Goal: Check status: Check status

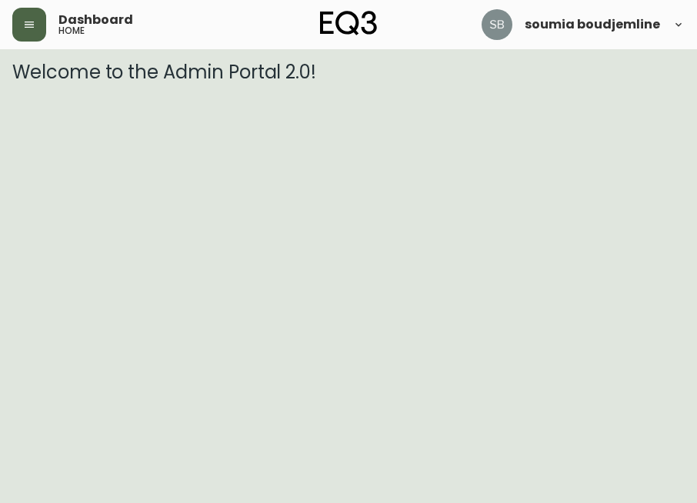
click at [25, 20] on icon "button" at bounding box center [29, 24] width 12 height 12
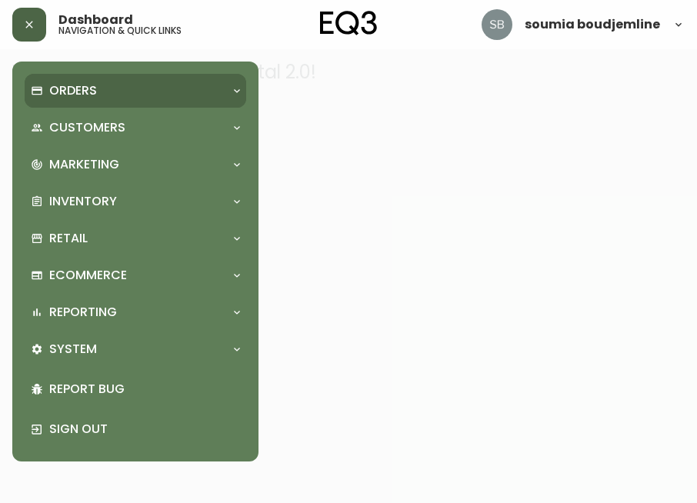
click at [70, 95] on p "Orders" at bounding box center [73, 90] width 48 height 17
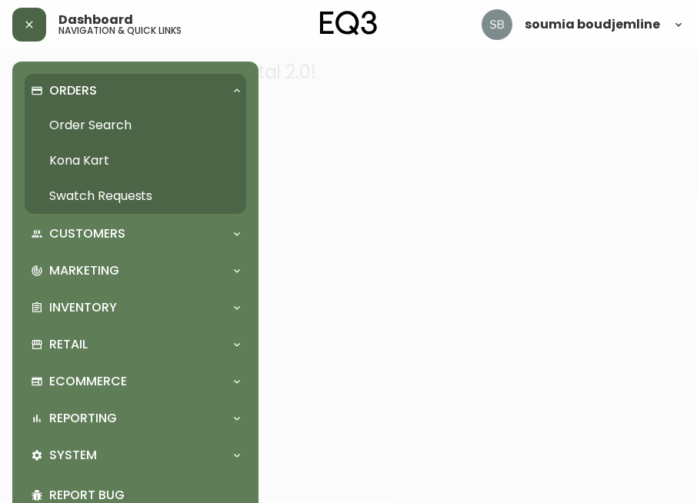
click at [95, 123] on link "Order Search" at bounding box center [135, 125] width 221 height 35
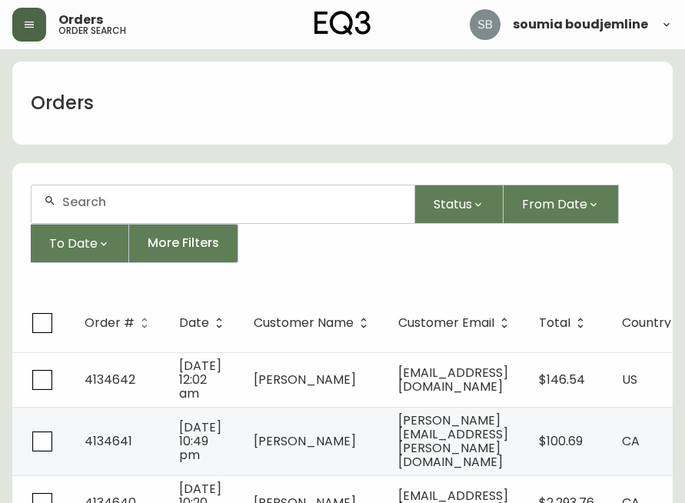
click at [97, 200] on input "text" at bounding box center [232, 202] width 340 height 15
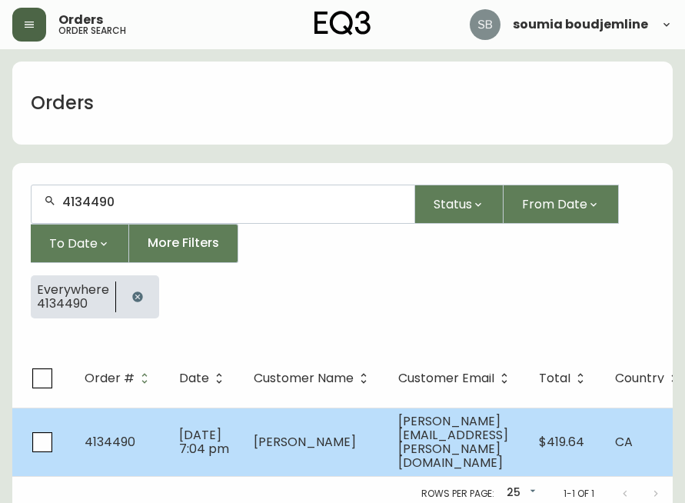
type input "4134490"
click at [294, 433] on span "[PERSON_NAME]" at bounding box center [305, 442] width 102 height 18
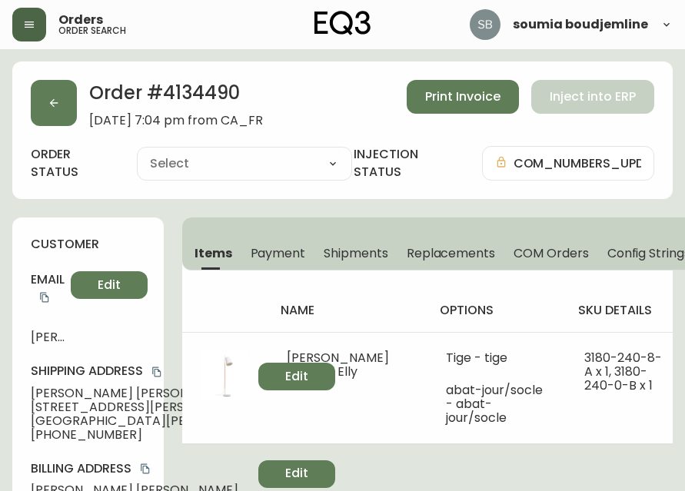
type input "Fully Shipped"
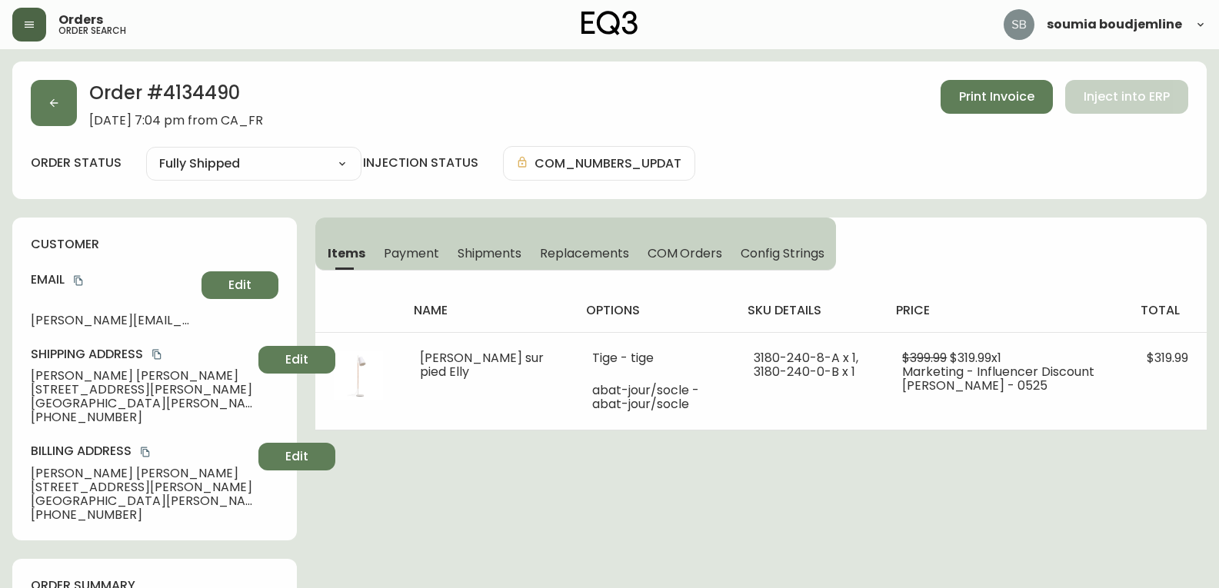
select select "FULLY_SHIPPED"
drag, startPoint x: 110, startPoint y: 415, endPoint x: 32, endPoint y: 419, distance: 78.5
click at [32, 419] on span "[PHONE_NUMBER]" at bounding box center [141, 418] width 221 height 14
copy span "[PHONE_NUMBER]"
drag, startPoint x: 128, startPoint y: 374, endPoint x: 19, endPoint y: 369, distance: 108.5
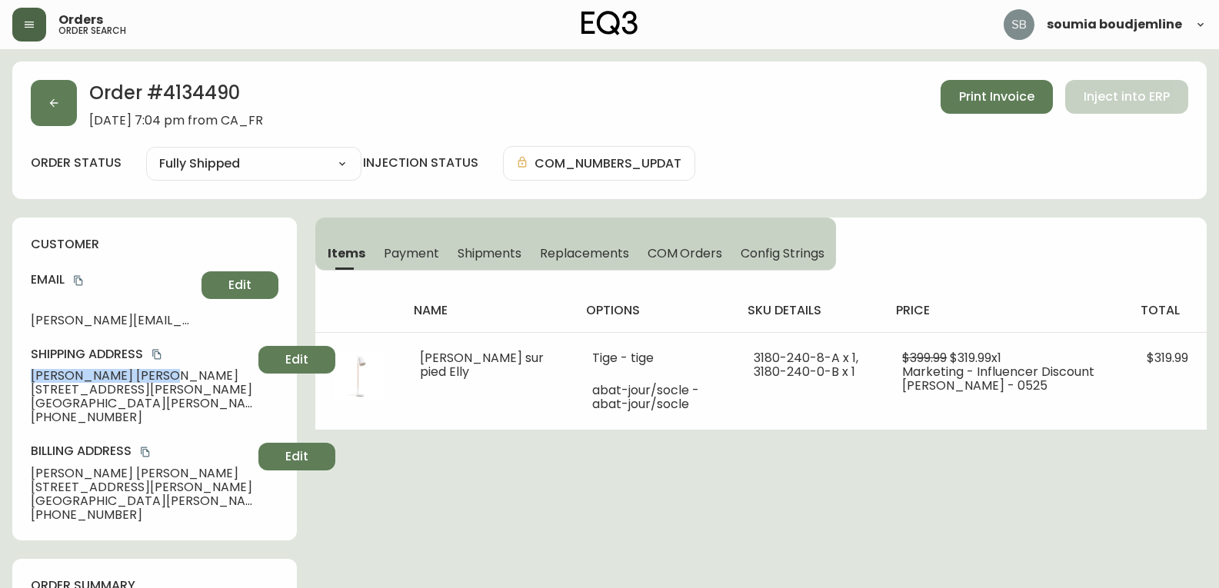
click at [19, 369] on div "customer Email [PERSON_NAME][EMAIL_ADDRESS][PERSON_NAME][DOMAIN_NAME] Edit Ship…" at bounding box center [154, 379] width 285 height 323
copy span "[PERSON_NAME]"
drag, startPoint x: 158, startPoint y: 390, endPoint x: 22, endPoint y: 392, distance: 136.9
click at [22, 392] on div "customer Email [PERSON_NAME][EMAIL_ADDRESS][PERSON_NAME][DOMAIN_NAME] Edit Ship…" at bounding box center [154, 379] width 285 height 323
copy span "[STREET_ADDRESS][PERSON_NAME]"
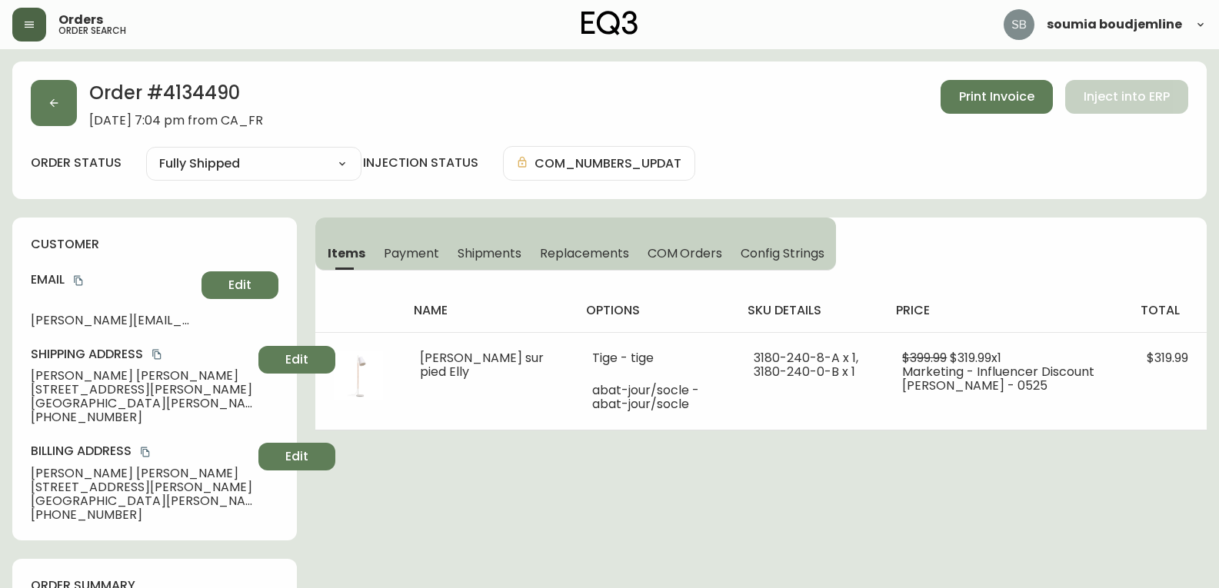
click at [196, 401] on div "Shipping Address [PERSON_NAME] [STREET_ADDRESS][PERSON_NAME][PERSON_NAME] [PHON…" at bounding box center [155, 385] width 248 height 78
click at [235, 284] on span "Edit" at bounding box center [239, 285] width 23 height 17
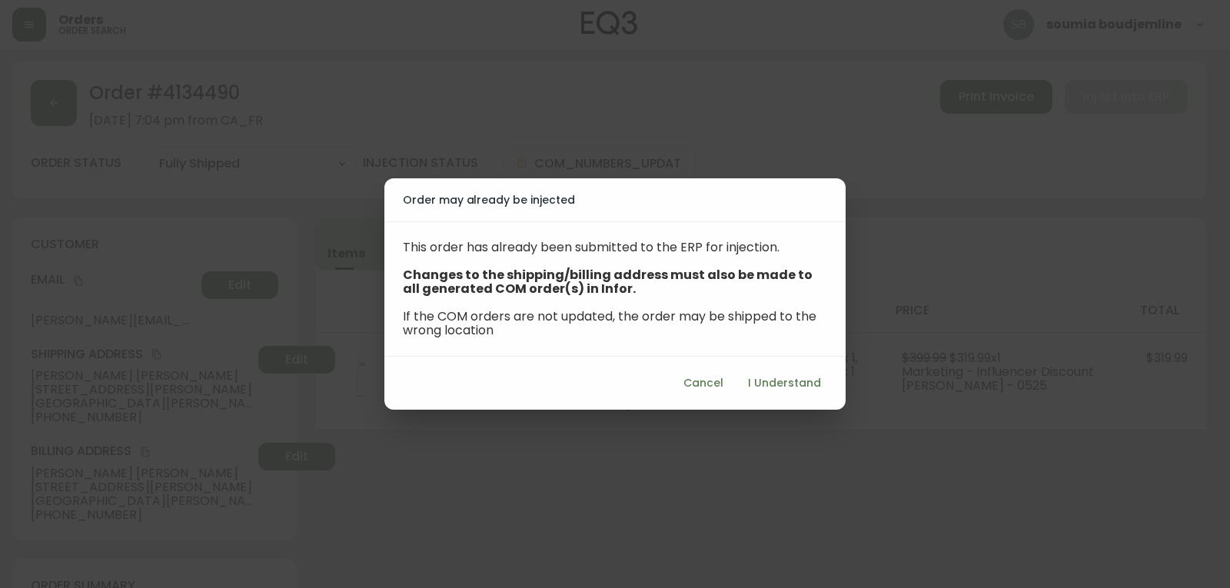
click at [696, 382] on span "I Understand" at bounding box center [784, 383] width 73 height 19
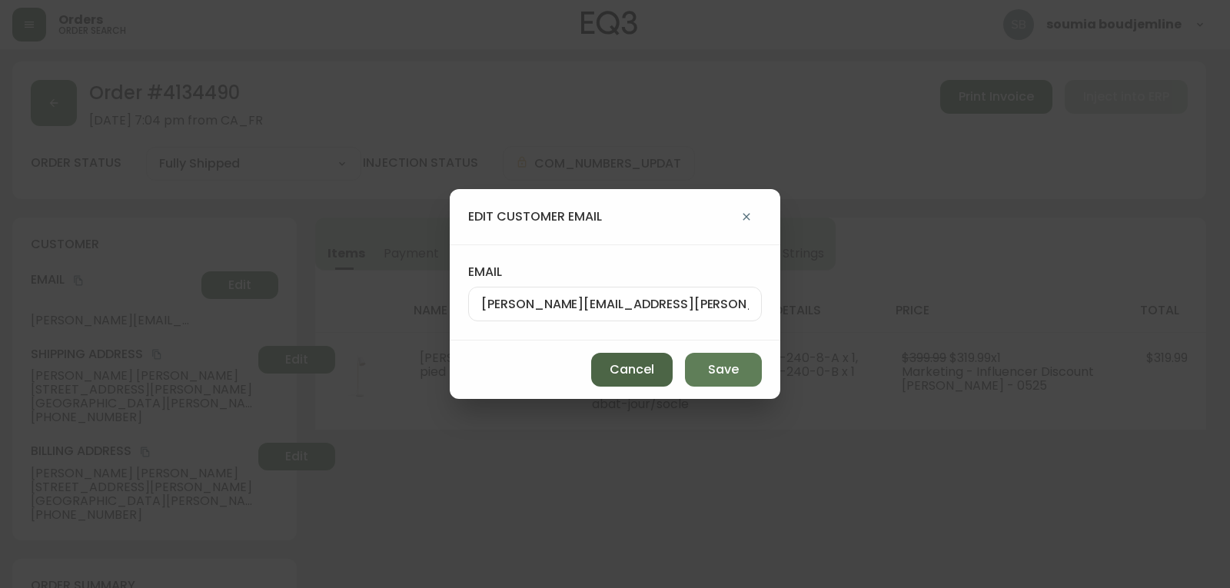
click at [620, 374] on span "Cancel" at bounding box center [632, 369] width 45 height 17
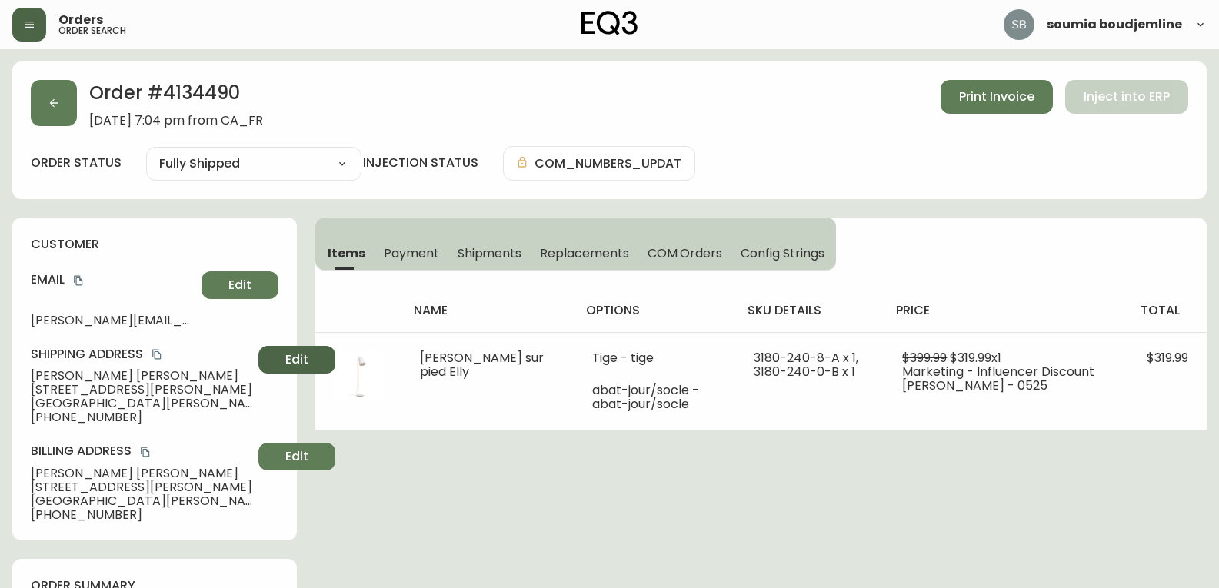
click at [285, 354] on span "Edit" at bounding box center [296, 359] width 23 height 17
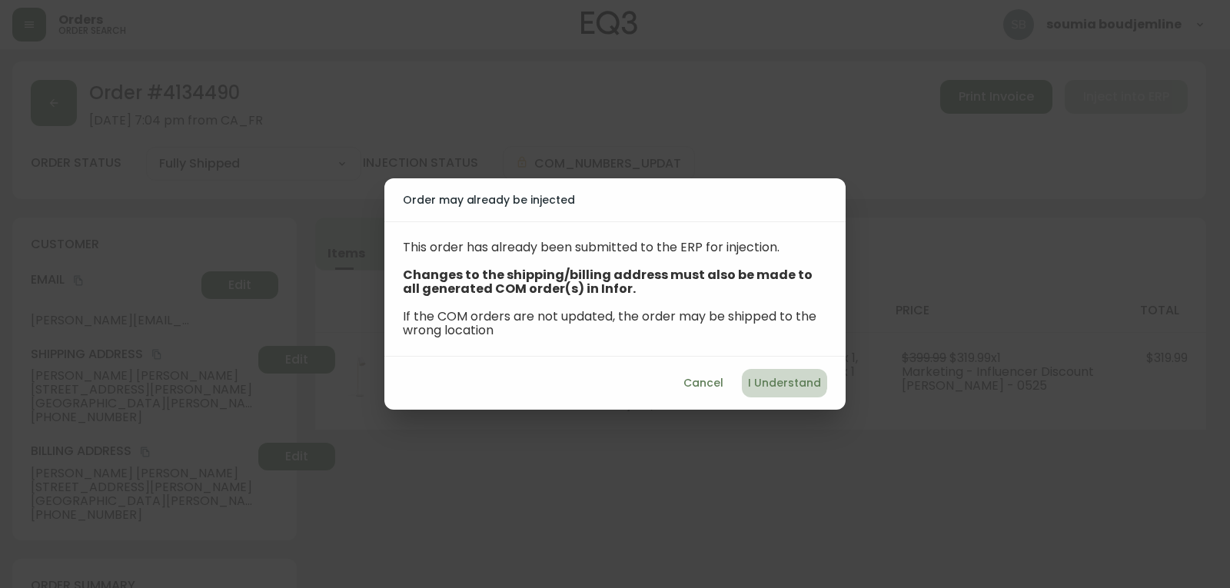
click at [696, 379] on span "I Understand" at bounding box center [784, 383] width 73 height 19
select select "QC"
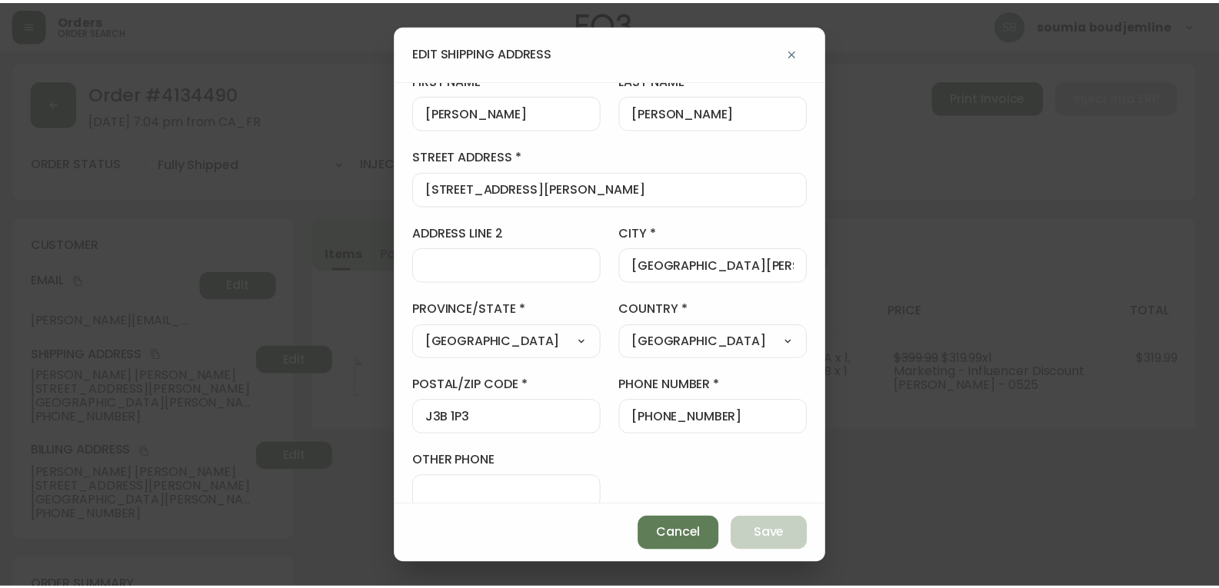
scroll to position [52, 0]
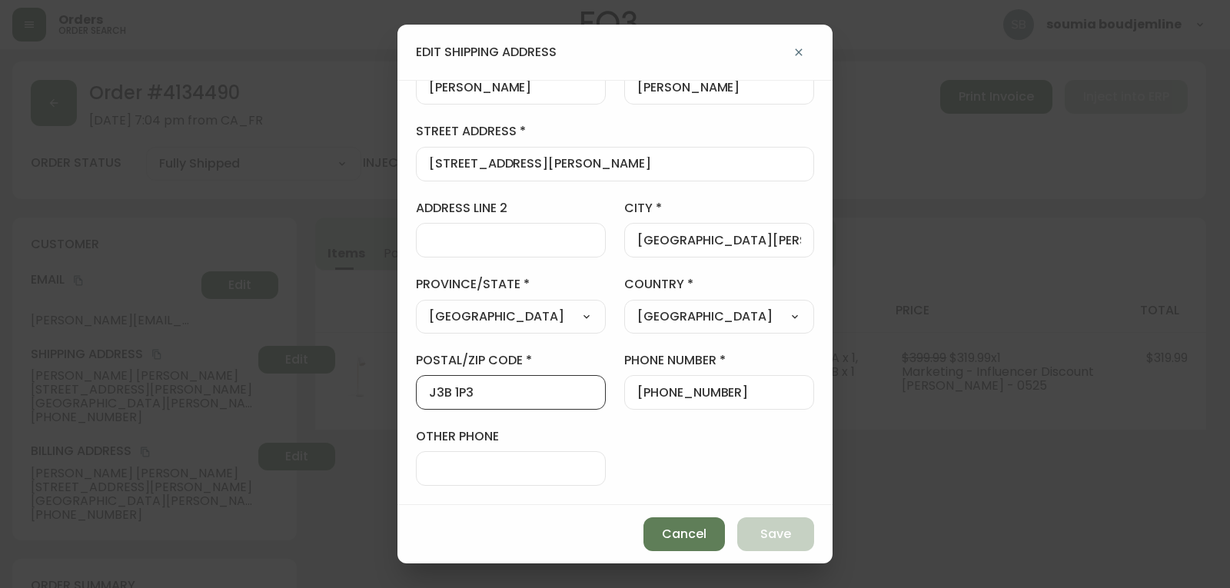
drag, startPoint x: 490, startPoint y: 390, endPoint x: 402, endPoint y: 388, distance: 87.7
click at [402, 388] on div "first name [PERSON_NAME] last name [PERSON_NAME][GEOGRAPHIC_DATA] address [STRE…" at bounding box center [615, 292] width 435 height 425
click at [687, 502] on span "Cancel" at bounding box center [684, 534] width 45 height 17
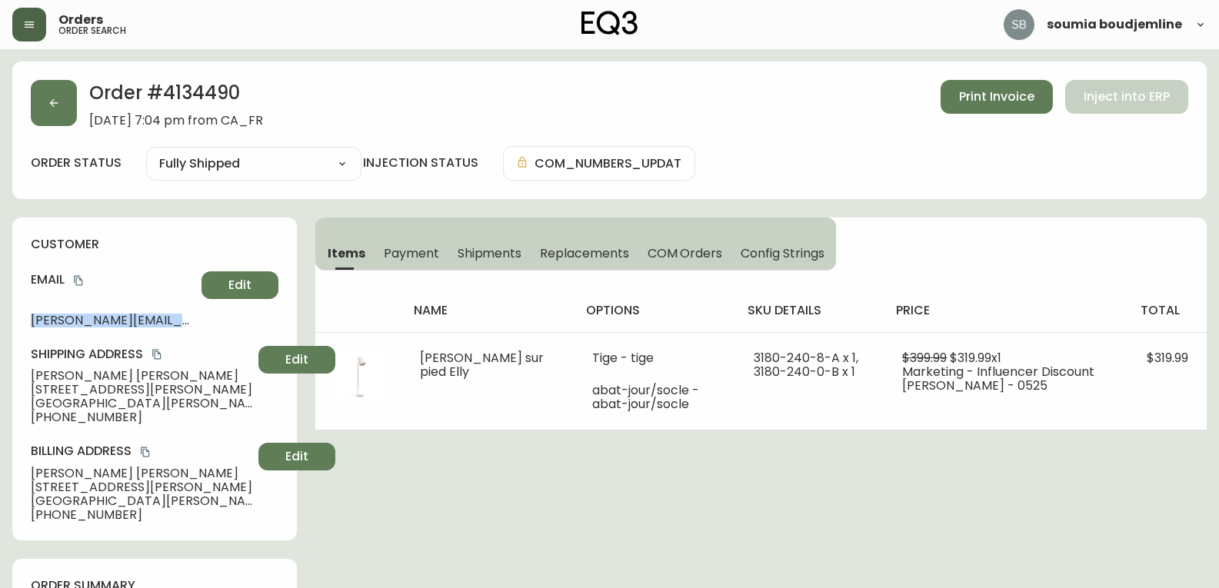
drag, startPoint x: 32, startPoint y: 319, endPoint x: 241, endPoint y: 318, distance: 209.1
click at [241, 318] on div "Email [PERSON_NAME][EMAIL_ADDRESS][PERSON_NAME][DOMAIN_NAME] Edit" at bounding box center [155, 298] width 248 height 55
copy div "[PERSON_NAME][EMAIL_ADDRESS][PERSON_NAME][DOMAIN_NAME] Edit"
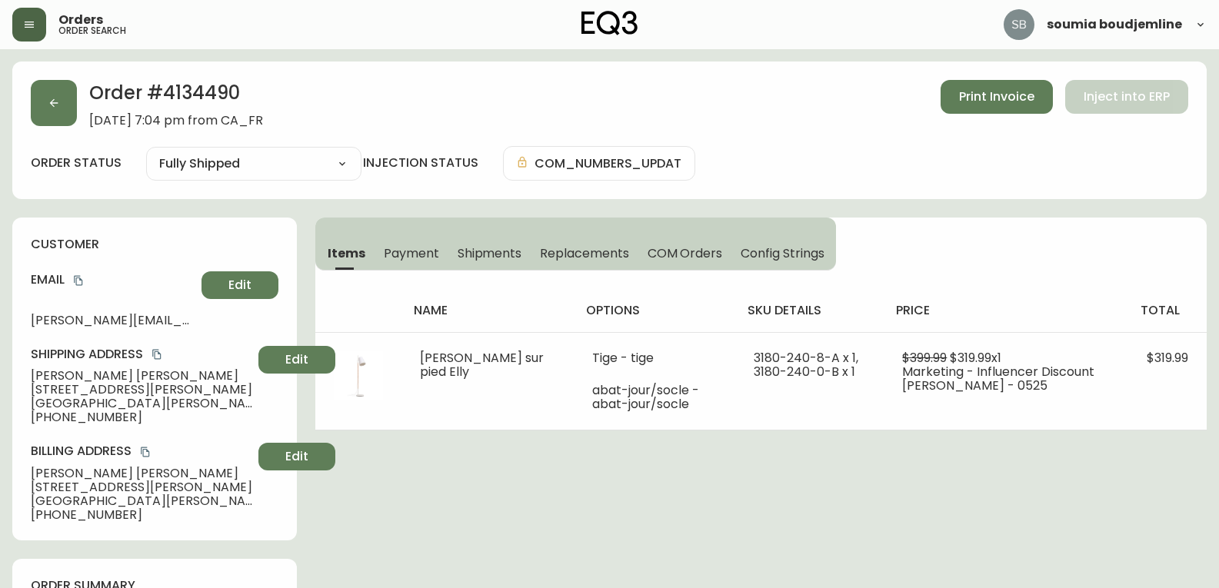
drag, startPoint x: 1151, startPoint y: 454, endPoint x: 1136, endPoint y: 448, distance: 16.3
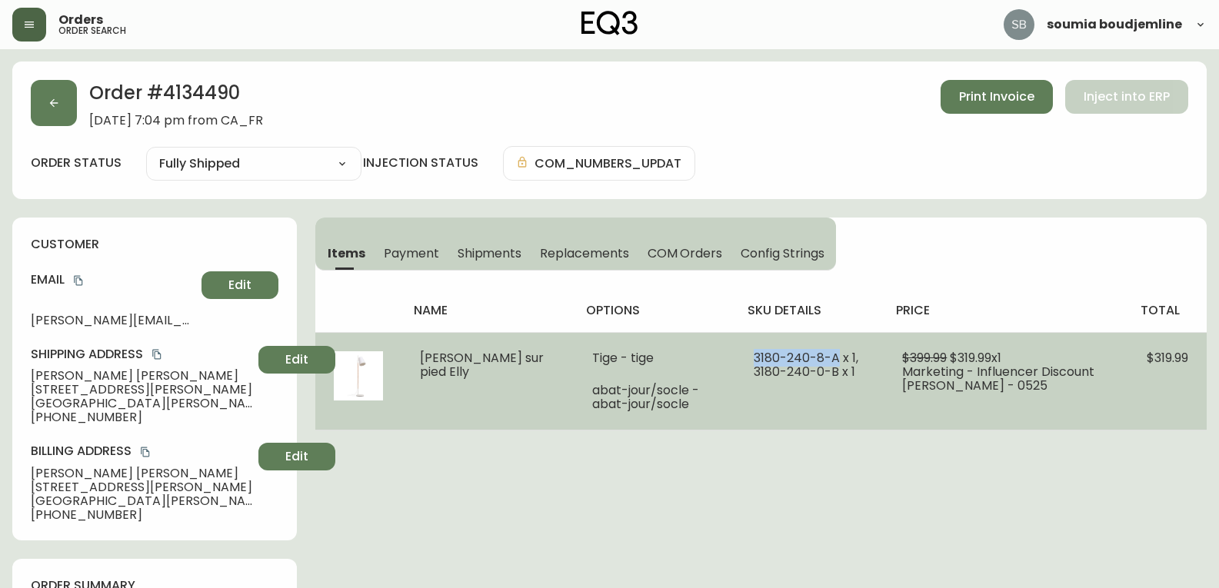
drag, startPoint x: 805, startPoint y: 355, endPoint x: 714, endPoint y: 354, distance: 91.5
click at [696, 354] on td "3180-240-8-A x 1, 3180-240-0-B x 1" at bounding box center [809, 381] width 148 height 98
copy span "3180-240-8-A"
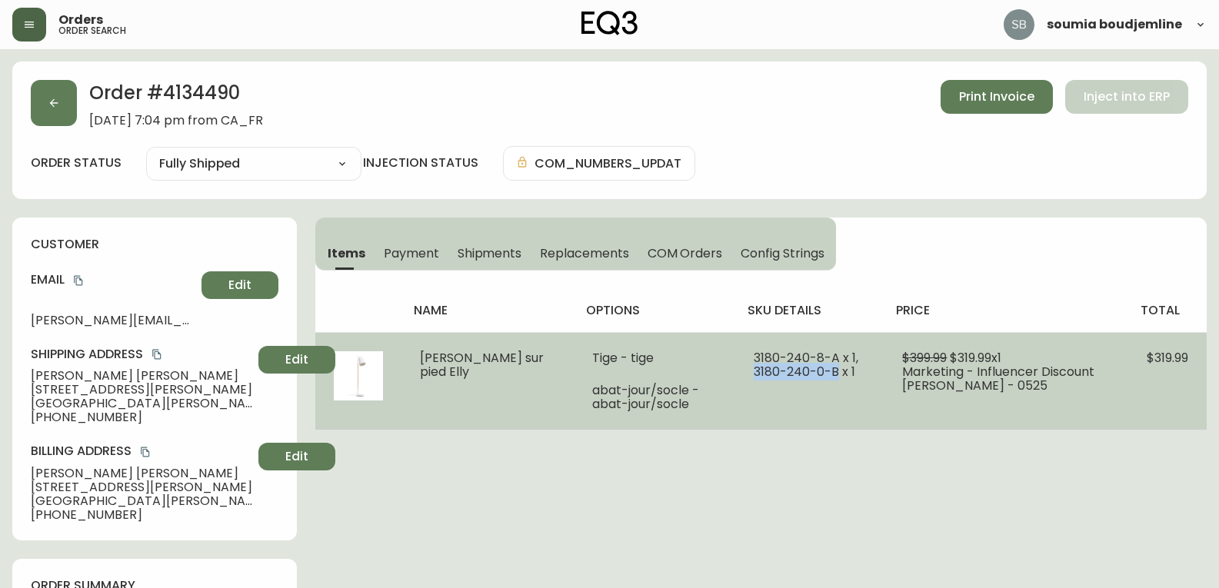
drag, startPoint x: 804, startPoint y: 371, endPoint x: 719, endPoint y: 372, distance: 84.6
click at [696, 372] on td "3180-240-8-A x 1, 3180-240-0-B x 1" at bounding box center [809, 381] width 148 height 98
copy span "3180-240-0-B"
